Goal: Find contact information: Find contact information

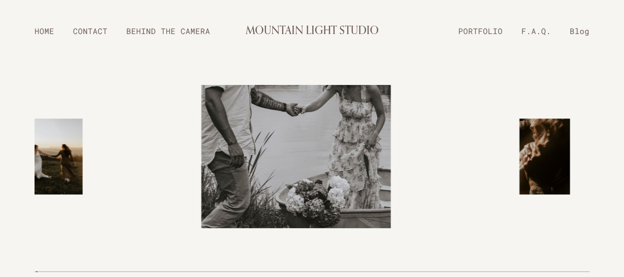
click at [151, 32] on link "BEHIND THE CAMERA" at bounding box center [168, 30] width 103 height 17
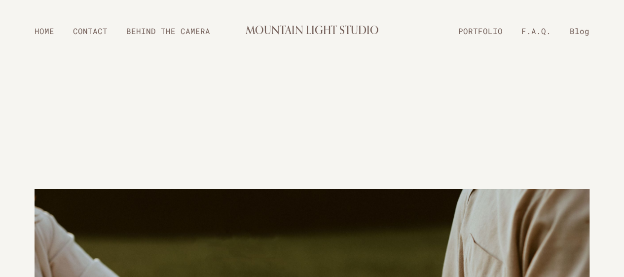
click at [99, 33] on link "CONTACT" at bounding box center [90, 30] width 53 height 17
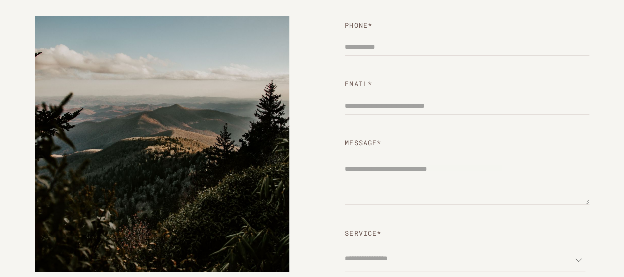
scroll to position [211, 0]
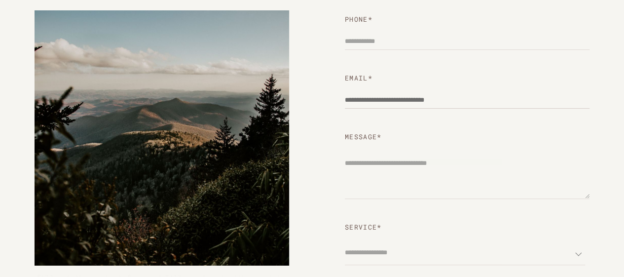
drag, startPoint x: 478, startPoint y: 100, endPoint x: 353, endPoint y: 100, distance: 125.3
click at [353, 100] on input "Email *" at bounding box center [467, 100] width 245 height 18
drag, startPoint x: 475, startPoint y: 102, endPoint x: 363, endPoint y: 102, distance: 111.5
click at [363, 102] on input "Email *" at bounding box center [467, 100] width 245 height 18
click at [378, 99] on input "Email *" at bounding box center [467, 100] width 245 height 18
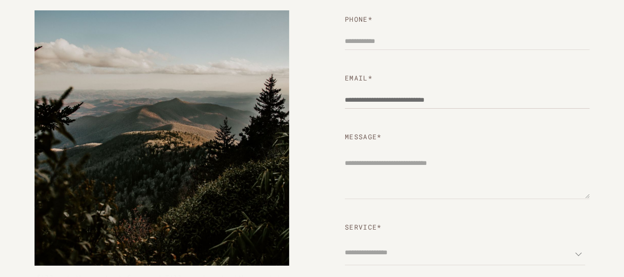
click at [378, 99] on input "Email *" at bounding box center [467, 100] width 245 height 18
drag, startPoint x: 476, startPoint y: 102, endPoint x: 397, endPoint y: 104, distance: 79.9
click at [397, 104] on input "Email *" at bounding box center [467, 100] width 245 height 18
